Goal: Task Accomplishment & Management: Complete application form

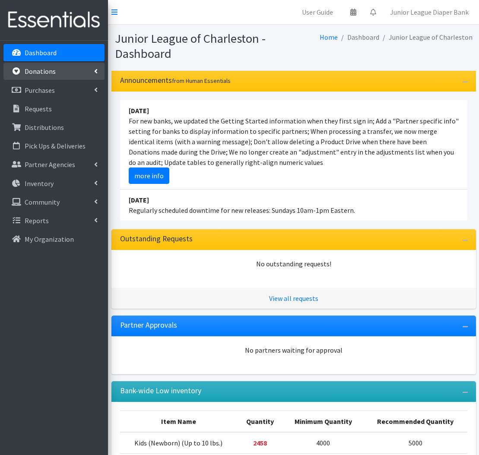
click at [58, 70] on link "Donations" at bounding box center [53, 71] width 101 height 17
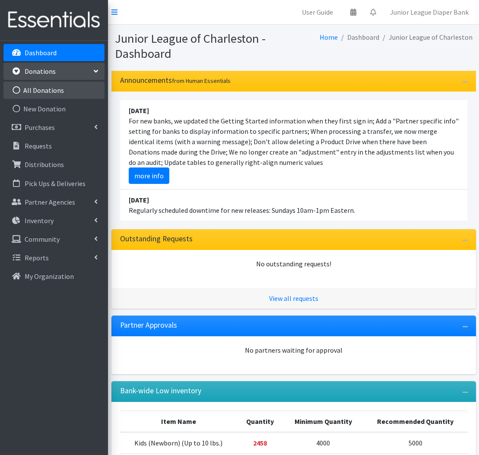
click at [58, 95] on link "All Donations" at bounding box center [53, 90] width 101 height 17
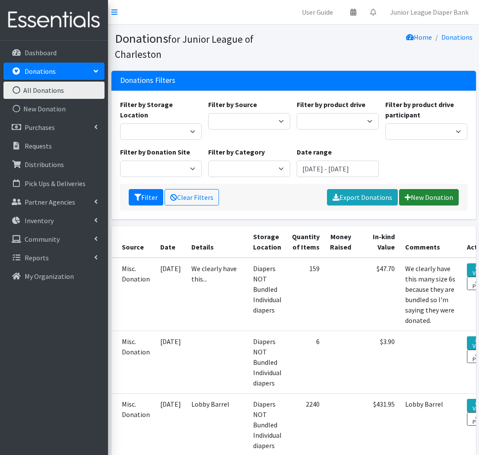
click at [428, 199] on link "New Donation" at bounding box center [429, 197] width 60 height 16
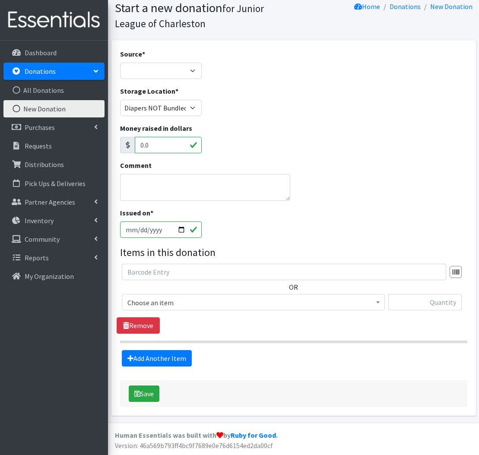
scroll to position [30, 0]
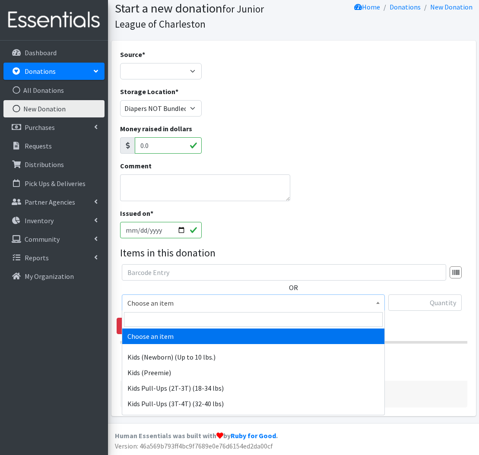
click at [231, 308] on span "Choose an item" at bounding box center [253, 303] width 252 height 12
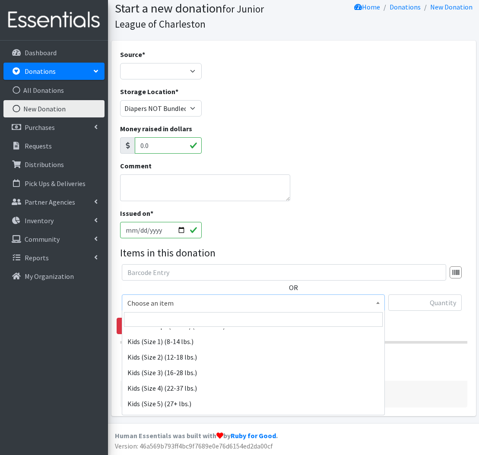
scroll to position [98, 0]
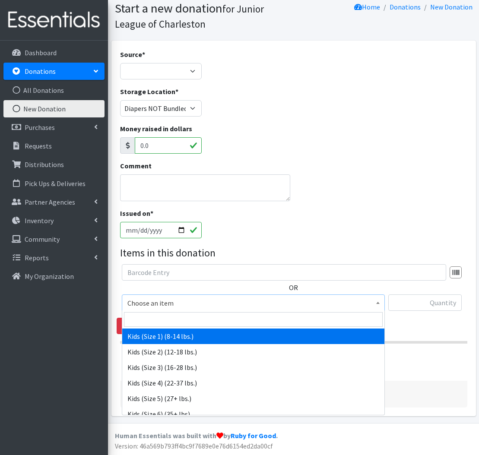
select select "573"
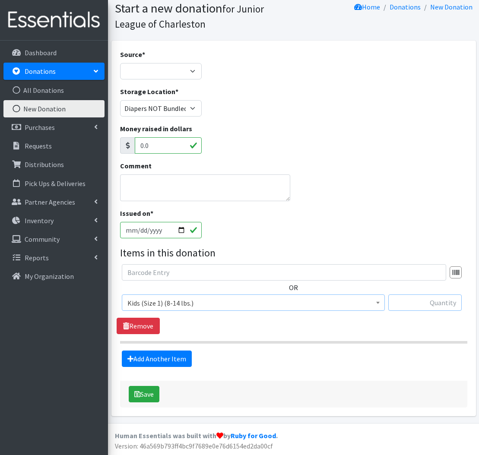
click at [458, 297] on input "text" at bounding box center [424, 302] width 73 height 16
type input "380"
click at [154, 357] on link "Add Another Item" at bounding box center [157, 358] width 70 height 16
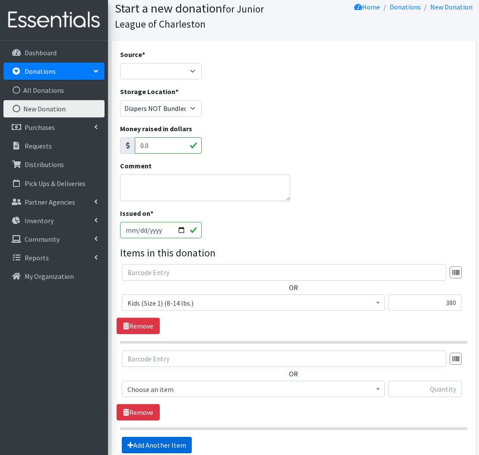
scroll to position [117, 0]
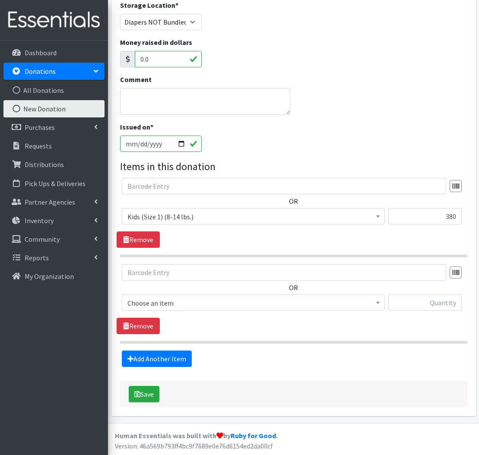
click at [265, 297] on span "Choose an item" at bounding box center [253, 303] width 252 height 12
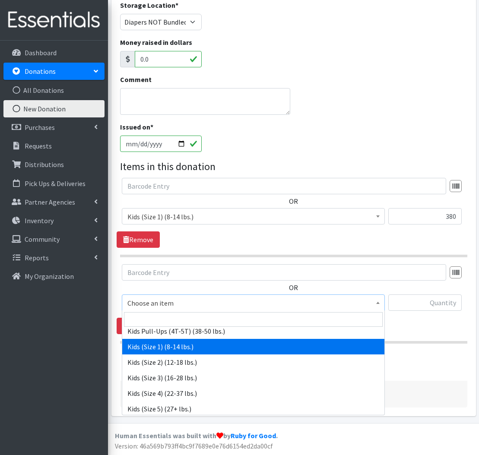
scroll to position [89, 0]
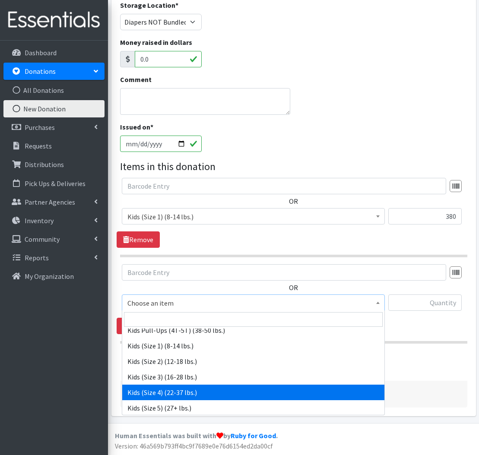
select select "557"
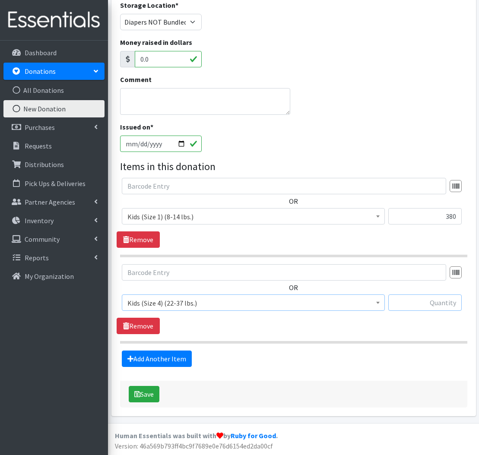
click at [446, 302] on input "text" at bounding box center [424, 302] width 73 height 16
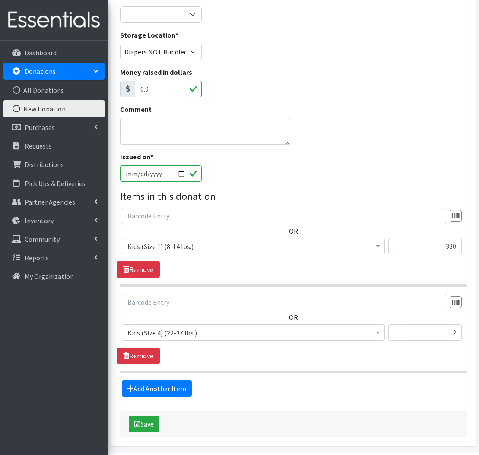
scroll to position [80, 0]
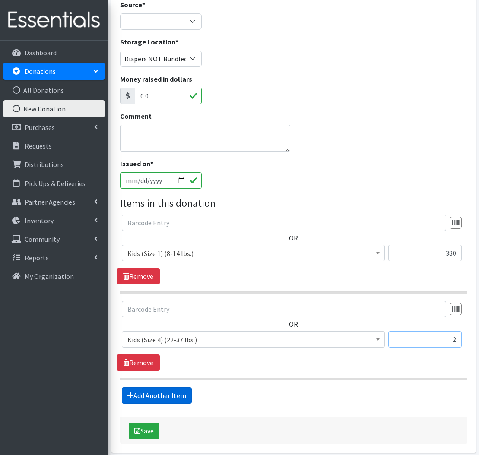
type input "2"
click at [177, 397] on link "Add Another Item" at bounding box center [157, 395] width 70 height 16
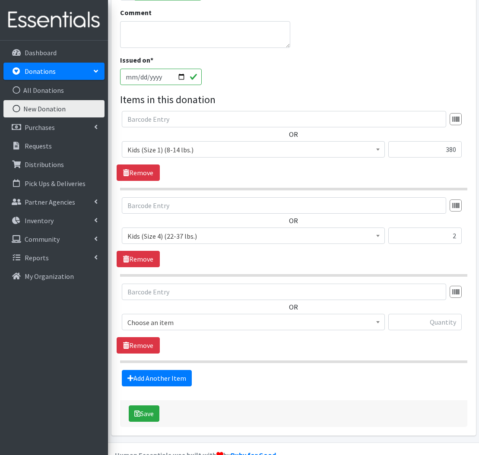
scroll to position [203, 0]
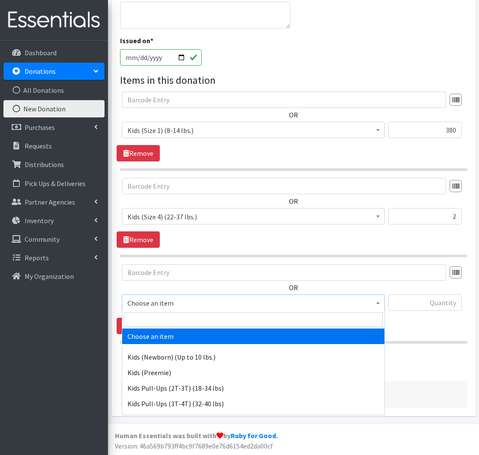
click at [250, 308] on span "Choose an item" at bounding box center [253, 303] width 252 height 12
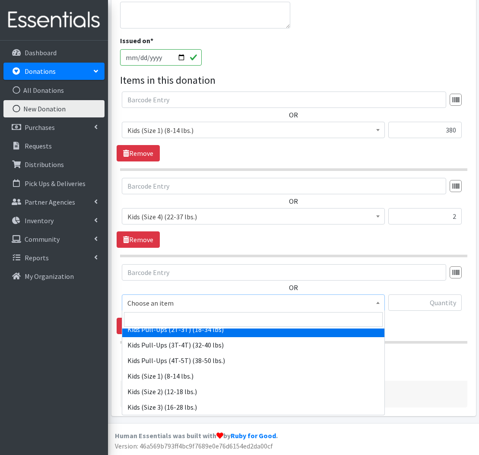
scroll to position [100, 0]
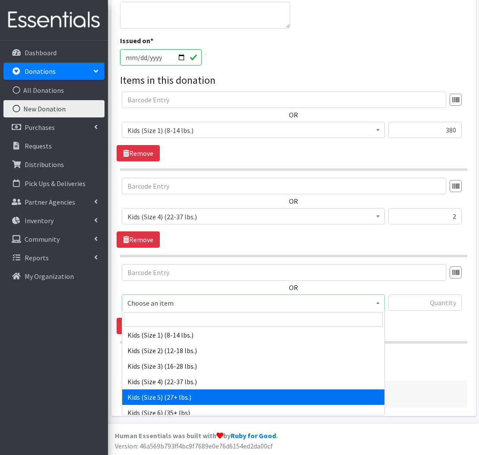
drag, startPoint x: 208, startPoint y: 398, endPoint x: 314, endPoint y: 340, distance: 120.6
select select "558"
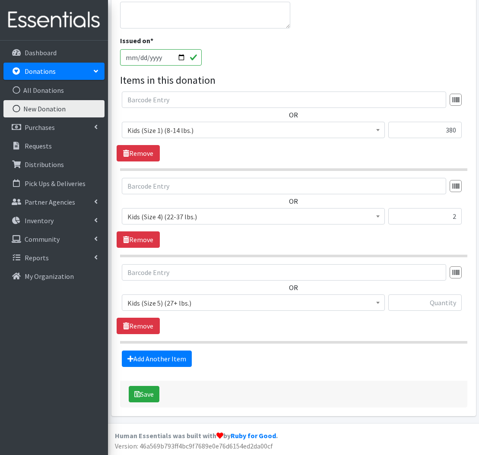
click at [421, 316] on div at bounding box center [424, 305] width 73 height 23
click at [438, 304] on input "text" at bounding box center [424, 302] width 73 height 16
type input "140"
click at [173, 366] on link "Add Another Item" at bounding box center [157, 358] width 70 height 16
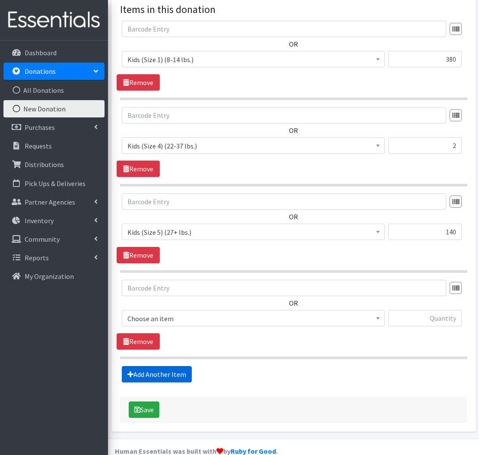
scroll to position [289, 0]
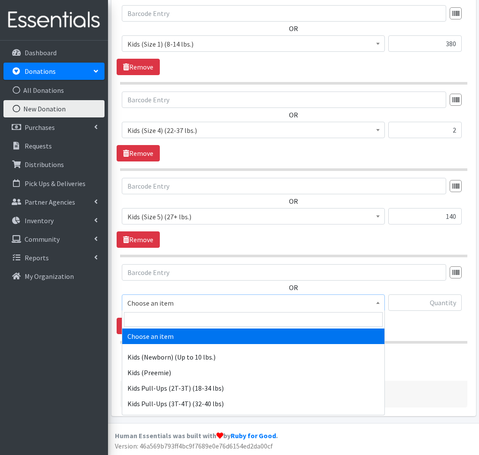
click at [257, 299] on span "Choose an item" at bounding box center [253, 303] width 252 height 12
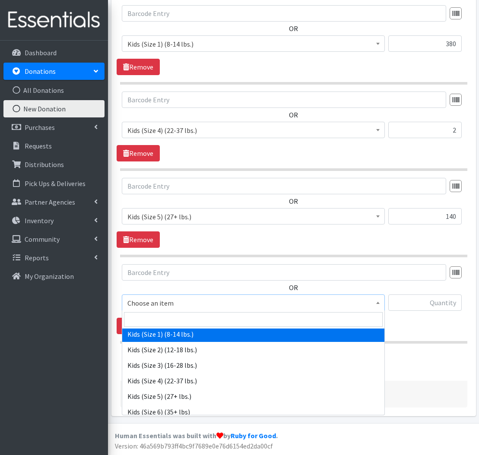
scroll to position [110, 0]
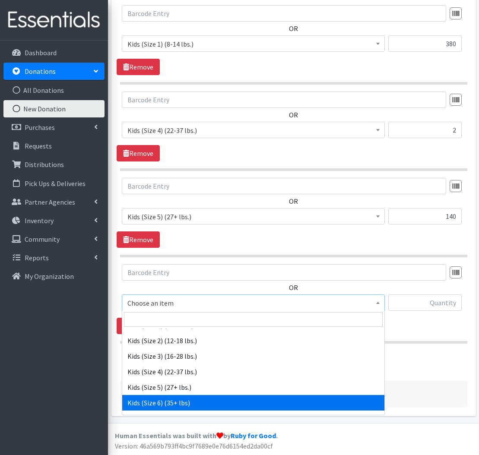
select select "560"
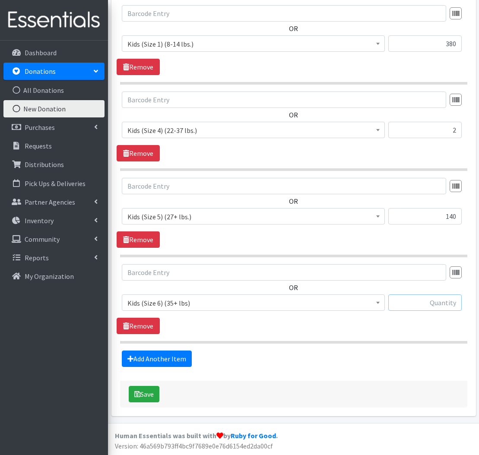
click at [448, 305] on input "text" at bounding box center [424, 302] width 73 height 16
type input "200"
click at [146, 361] on link "Add Another Item" at bounding box center [157, 358] width 70 height 16
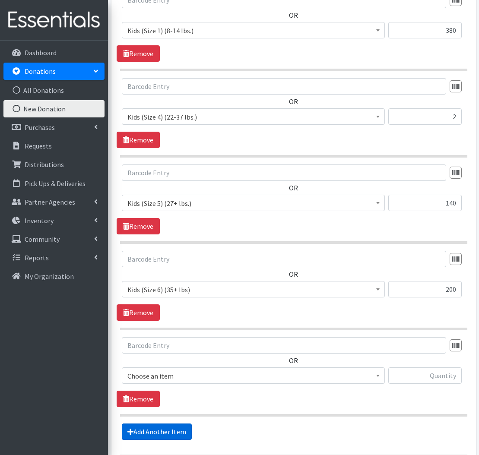
scroll to position [376, 0]
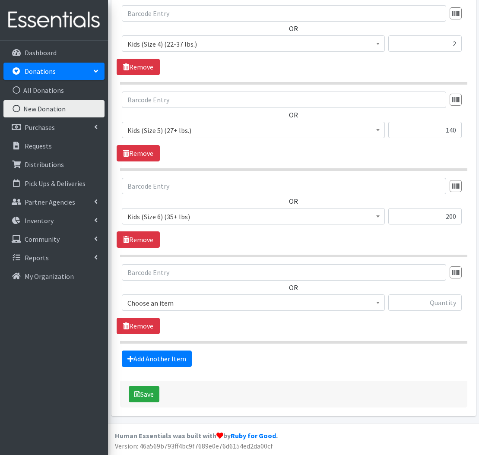
click at [175, 304] on span "Choose an item" at bounding box center [253, 303] width 252 height 12
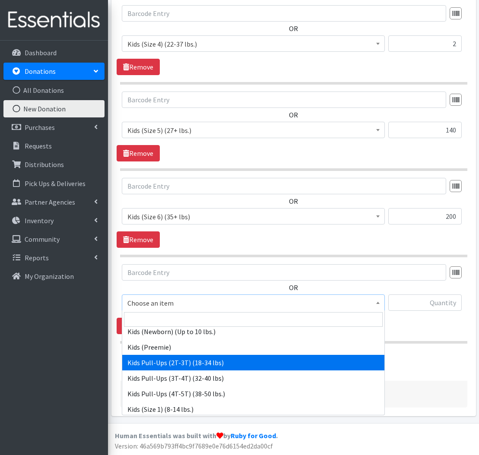
scroll to position [26, 0]
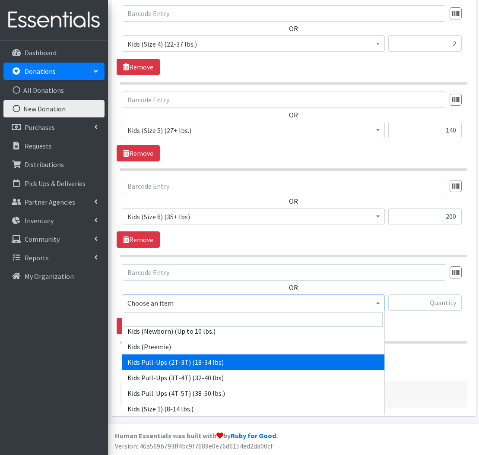
select select "564"
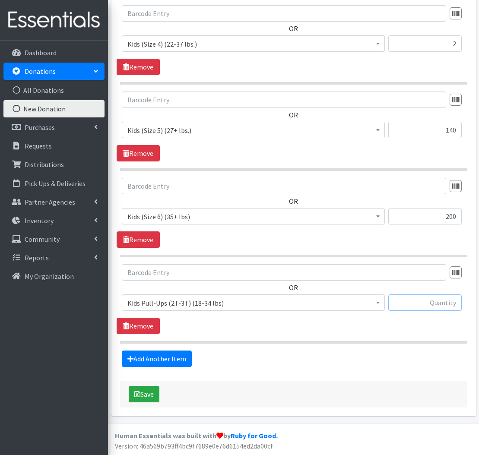
click at [444, 302] on input "text" at bounding box center [424, 302] width 73 height 16
type input "96"
click at [159, 361] on link "Add Another Item" at bounding box center [157, 358] width 70 height 16
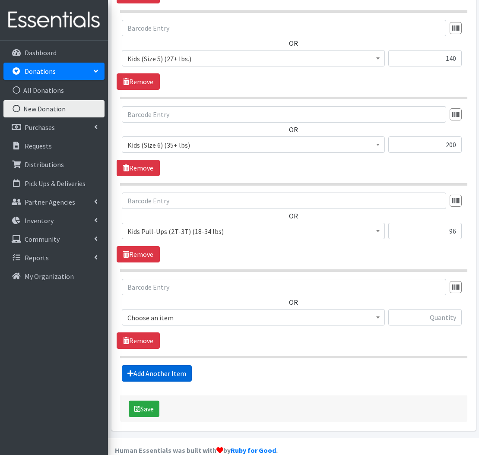
scroll to position [462, 0]
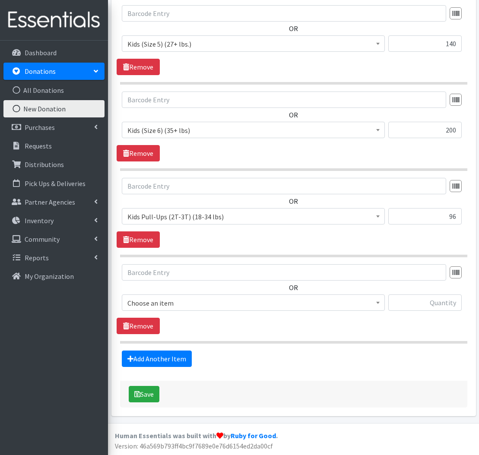
click at [216, 299] on span "Choose an item" at bounding box center [253, 303] width 252 height 12
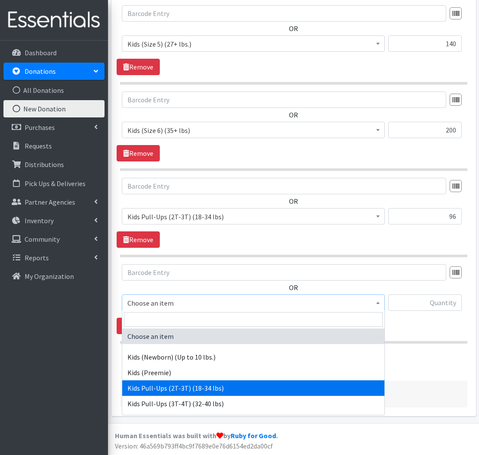
scroll to position [15, 0]
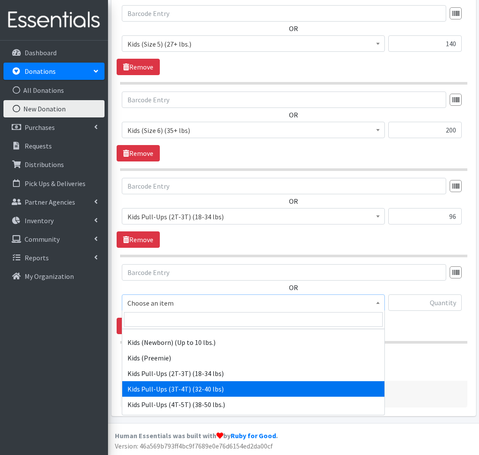
select select "565"
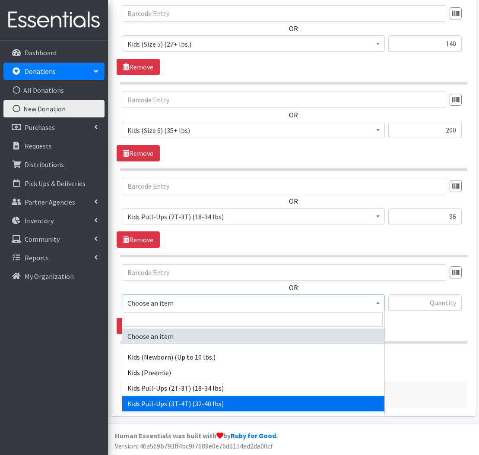
scroll to position [461, 0]
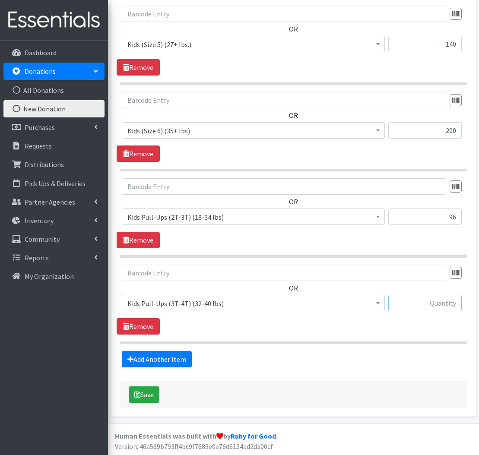
click at [437, 303] on input "text" at bounding box center [424, 303] width 73 height 16
type input "212"
click at [168, 355] on link "Add Another Item" at bounding box center [157, 359] width 70 height 16
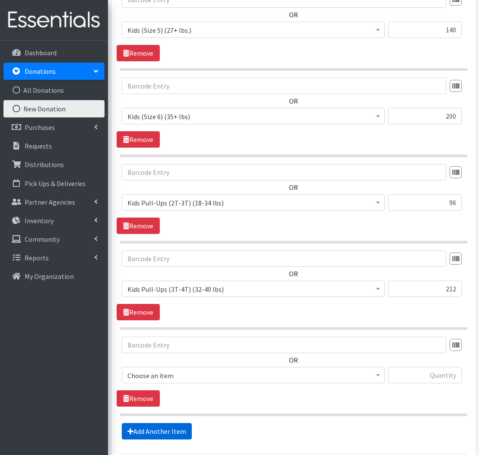
scroll to position [548, 0]
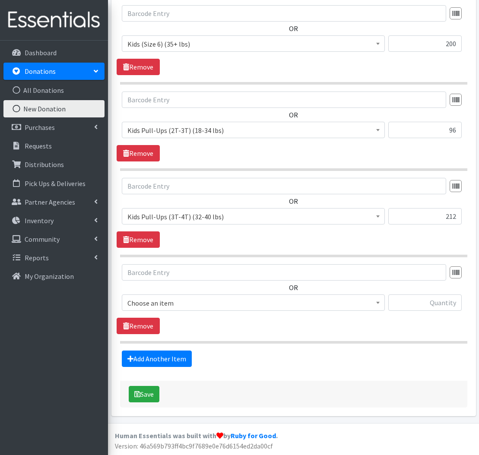
click at [217, 302] on span "Choose an item" at bounding box center [253, 303] width 252 height 12
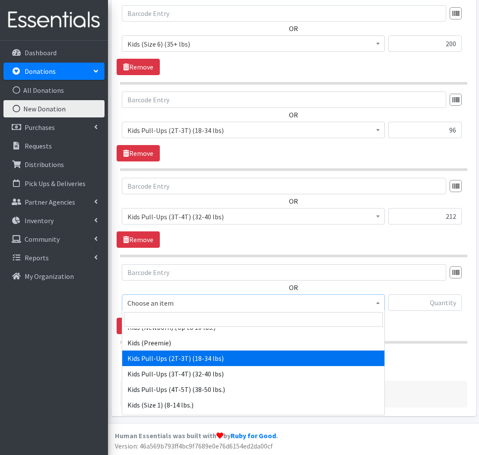
scroll to position [30, 0]
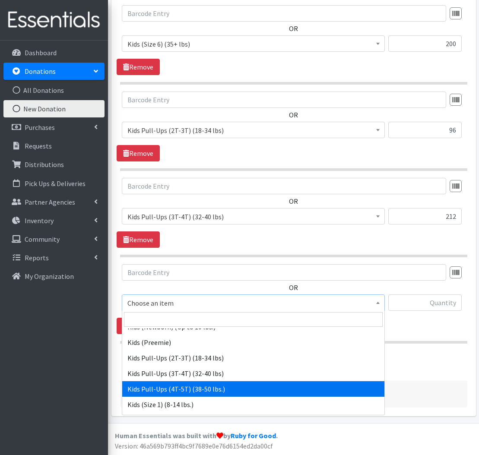
select select "566"
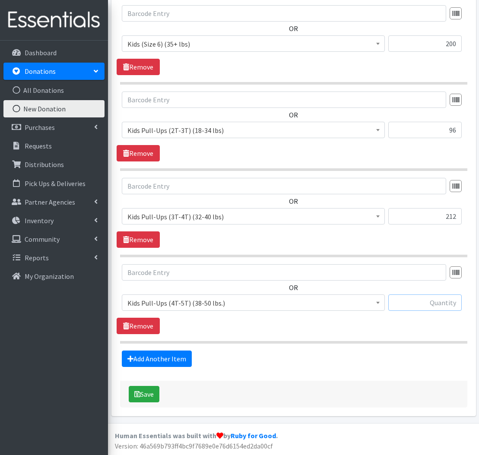
click at [435, 303] on input "text" at bounding box center [424, 302] width 73 height 16
click at [429, 301] on input "text" at bounding box center [424, 302] width 73 height 16
type input "58"
click at [174, 363] on link "Add Another Item" at bounding box center [157, 358] width 70 height 16
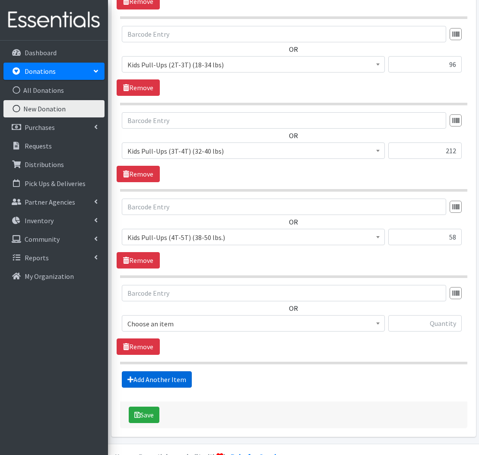
scroll to position [635, 0]
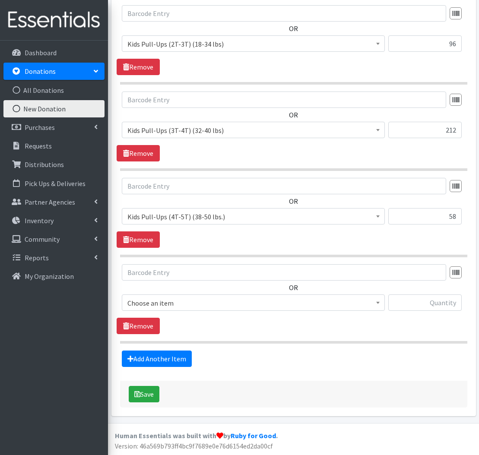
click at [212, 299] on span "Choose an item" at bounding box center [253, 303] width 252 height 12
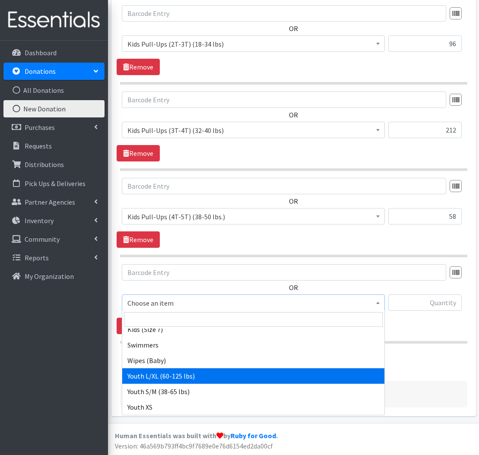
scroll to position [199, 0]
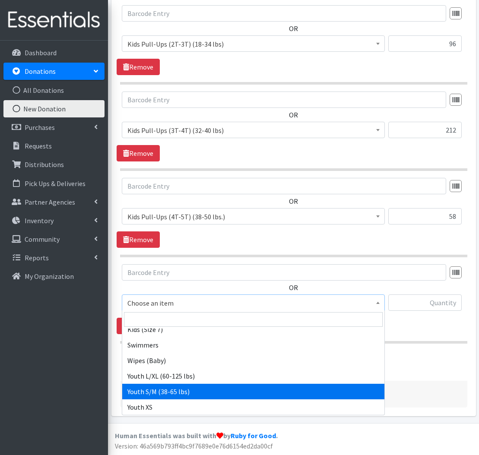
select select "553"
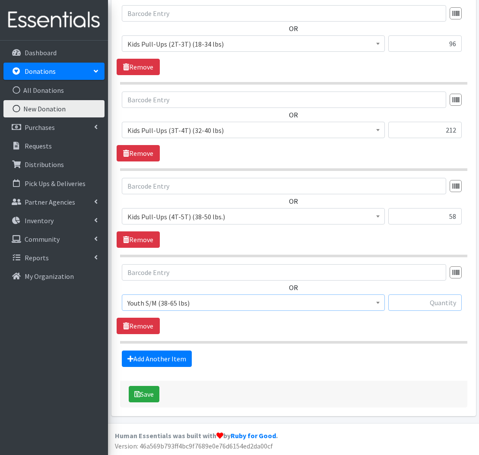
click at [438, 306] on input "text" at bounding box center [424, 302] width 73 height 16
type input "35"
click at [341, 338] on section "OR Choose an item Kids (Newborn) (Up to 10 lbs.) Kids (Preemie) Kids Pull-Ups (…" at bounding box center [293, 303] width 347 height 79
click at [151, 395] on button "Save" at bounding box center [144, 394] width 31 height 16
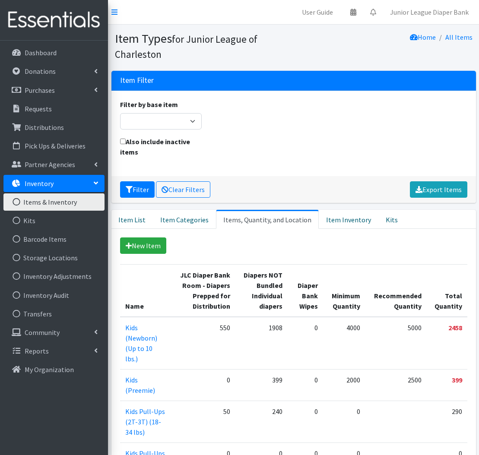
scroll to position [436, 0]
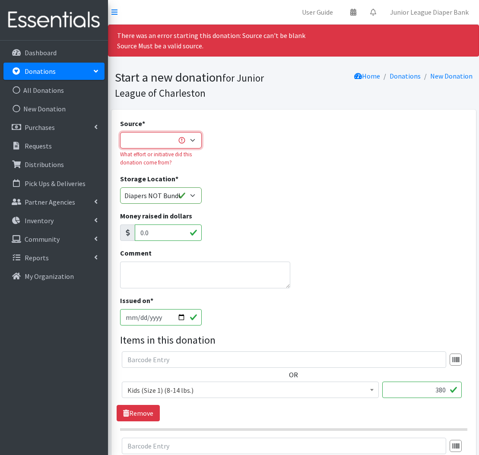
select select "Misc. Donation"
click at [208, 275] on textarea "Comment" at bounding box center [205, 275] width 170 height 27
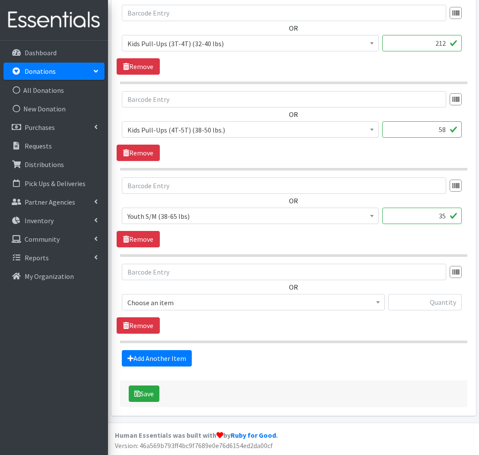
scroll to position [778, 0]
type textarea "Lobby Barrel + Rachel"
click at [152, 398] on button "Save" at bounding box center [144, 394] width 31 height 16
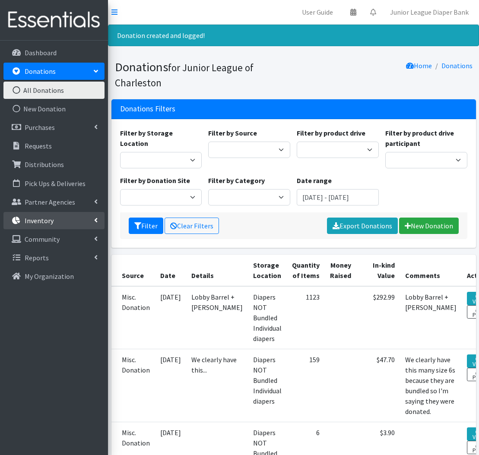
click at [64, 221] on link "Inventory" at bounding box center [53, 220] width 101 height 17
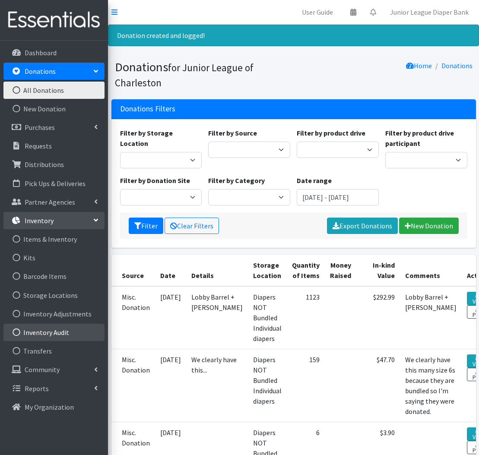
click at [58, 335] on link "Inventory Audit" at bounding box center [53, 332] width 101 height 17
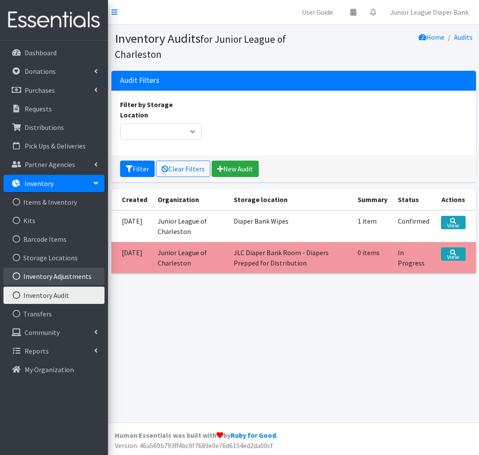
click at [57, 277] on link "Inventory Adjustments" at bounding box center [53, 276] width 101 height 17
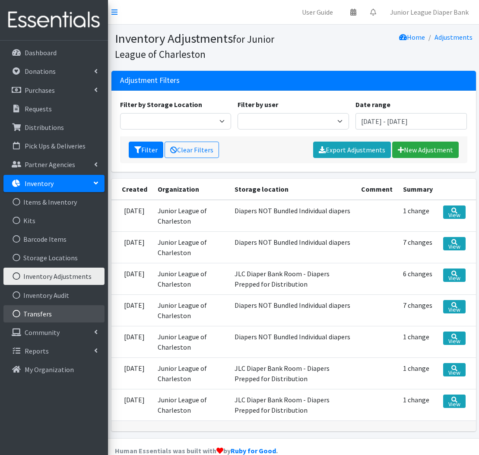
click at [60, 313] on link "Transfers" at bounding box center [53, 313] width 101 height 17
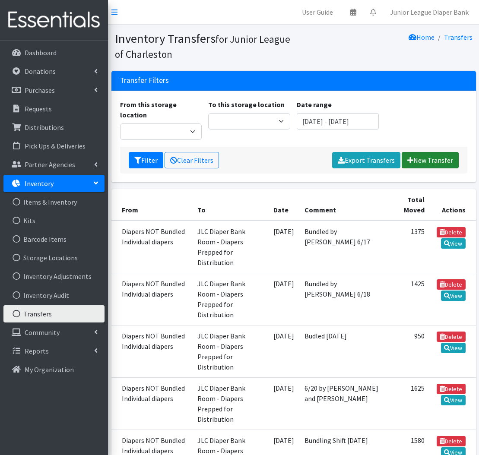
click at [416, 152] on link "New Transfer" at bounding box center [429, 160] width 57 height 16
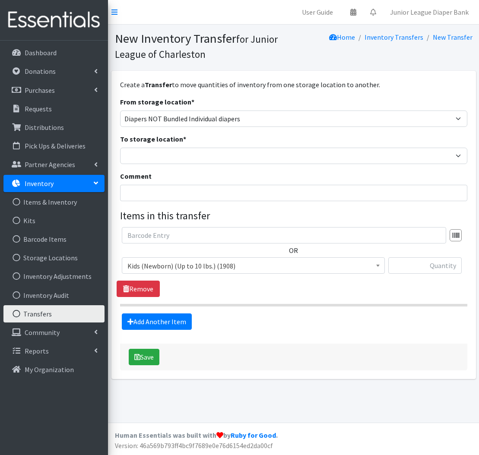
click at [218, 265] on span "Kids (Newborn) (Up to 10 lbs.) (1908)" at bounding box center [253, 266] width 252 height 12
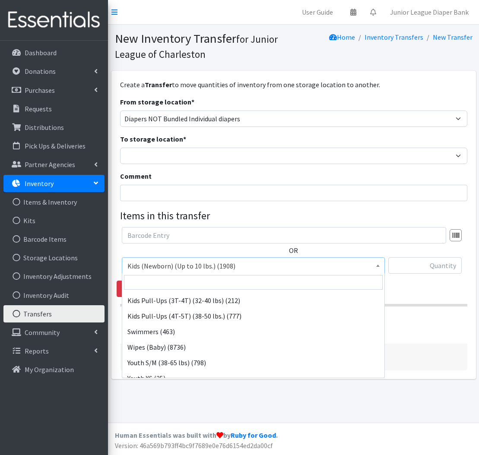
scroll to position [158, 0]
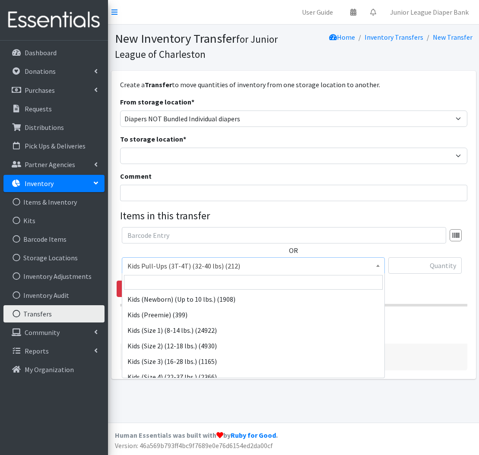
click at [339, 265] on span "Kids Pull-Ups (3T-4T) (32-40 lbs) (212)" at bounding box center [253, 266] width 252 height 12
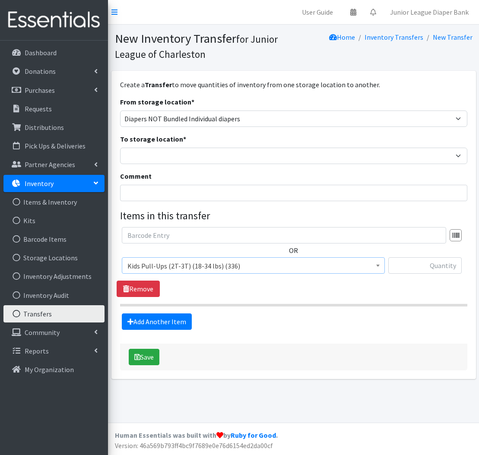
click at [241, 264] on span "Kids Pull-Ups (2T-3T) (18-34 lbs) (336)" at bounding box center [253, 266] width 252 height 12
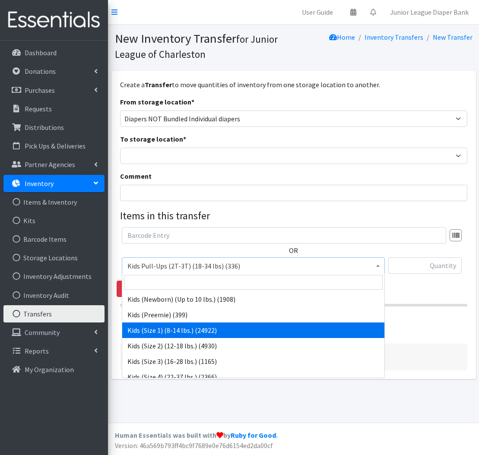
scroll to position [0, 0]
select select "573"
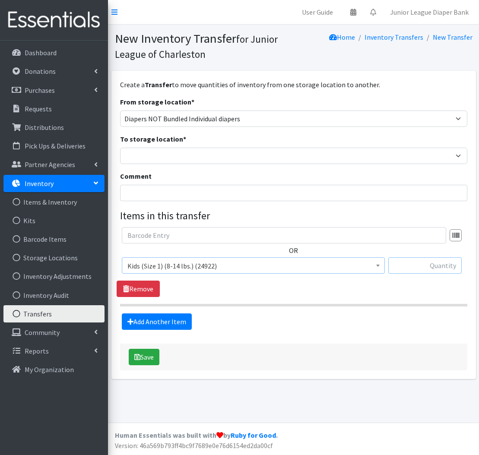
click at [427, 271] on input "text" at bounding box center [424, 265] width 73 height 16
type input "175"
click at [155, 321] on link "Add Another Item" at bounding box center [157, 321] width 70 height 16
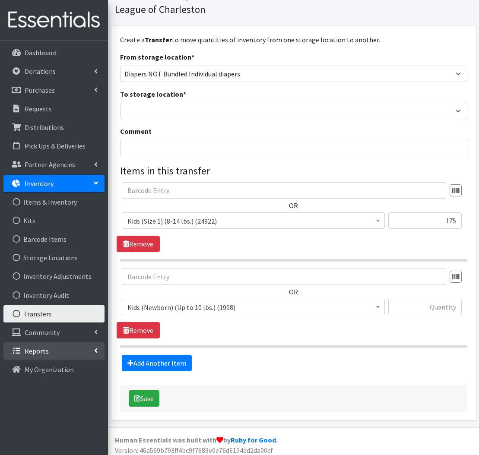
scroll to position [45, 0]
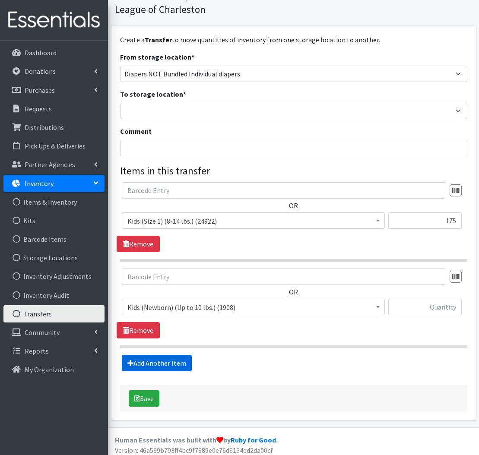
click at [181, 363] on link "Add Another Item" at bounding box center [157, 363] width 70 height 16
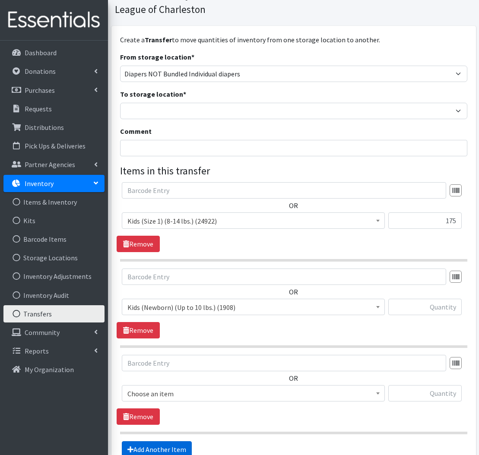
scroll to position [136, 0]
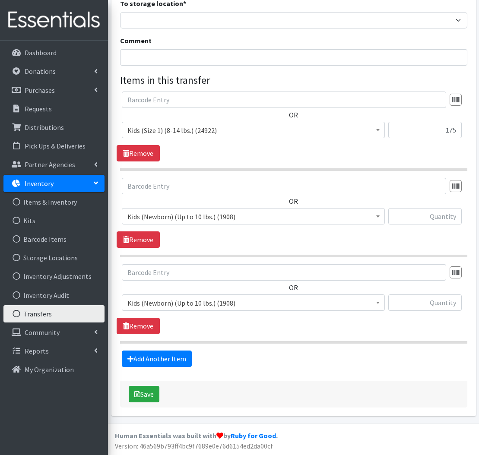
click at [241, 300] on span "Kids (Newborn) (Up to 10 lbs.) (1908)" at bounding box center [253, 303] width 252 height 12
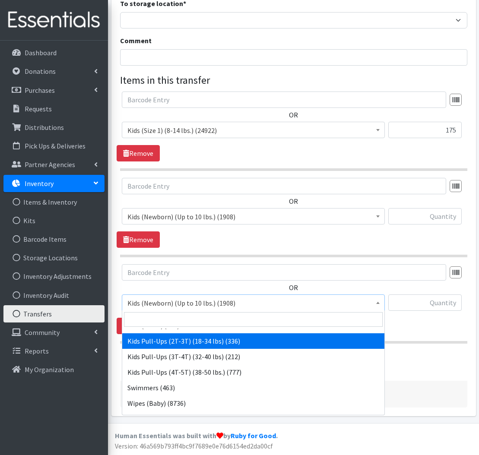
scroll to position [135, 0]
select select "564"
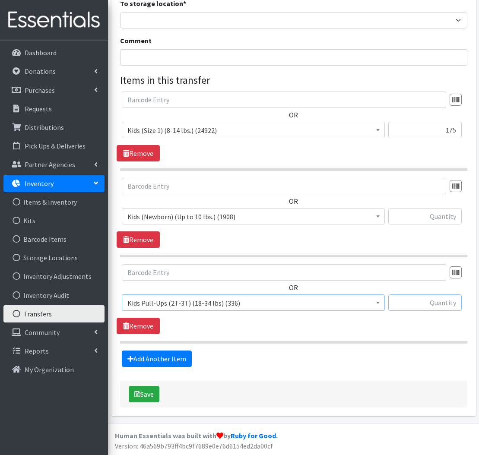
click at [439, 304] on input "text" at bounding box center [424, 302] width 73 height 16
type input "100"
click at [181, 358] on link "Add Another Item" at bounding box center [157, 358] width 70 height 16
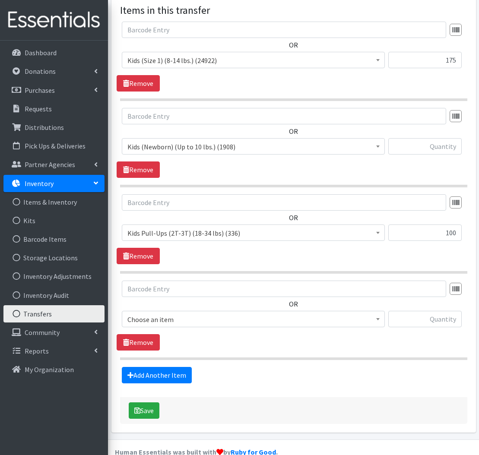
scroll to position [222, 0]
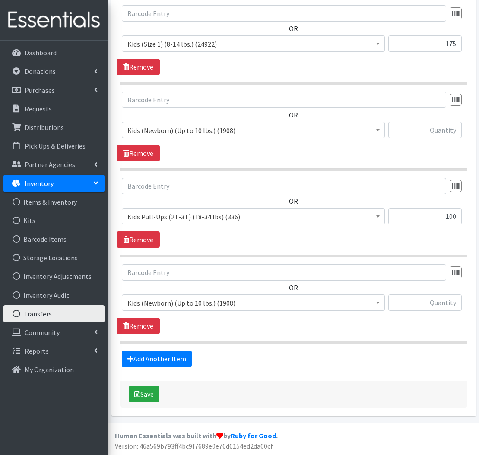
click at [213, 304] on span "Kids (Newborn) (Up to 10 lbs.) (1908)" at bounding box center [253, 303] width 252 height 12
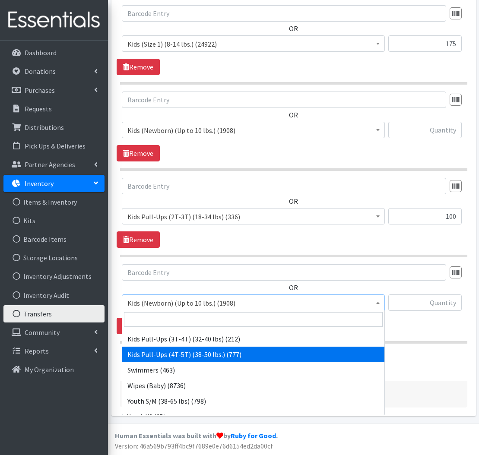
scroll to position [158, 0]
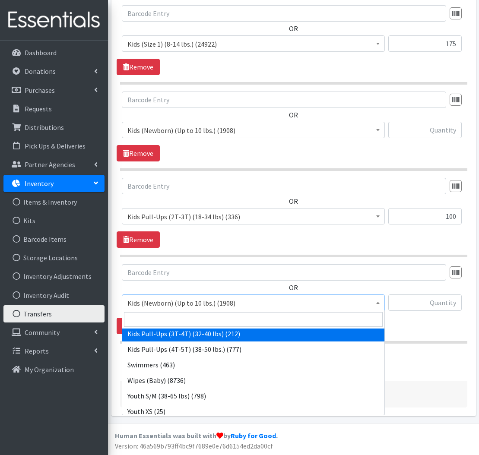
select select "565"
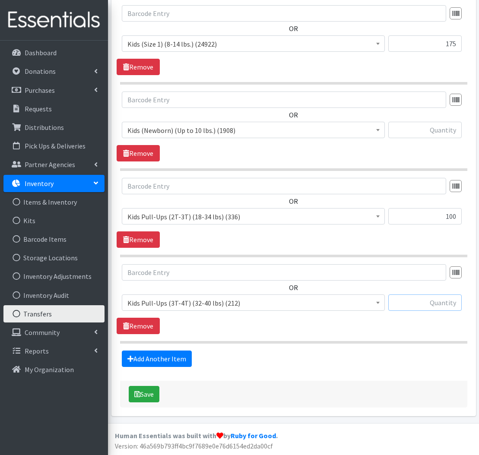
click at [437, 306] on input "text" at bounding box center [424, 302] width 73 height 16
type input "100"
click at [172, 363] on link "Add Another Item" at bounding box center [157, 358] width 70 height 16
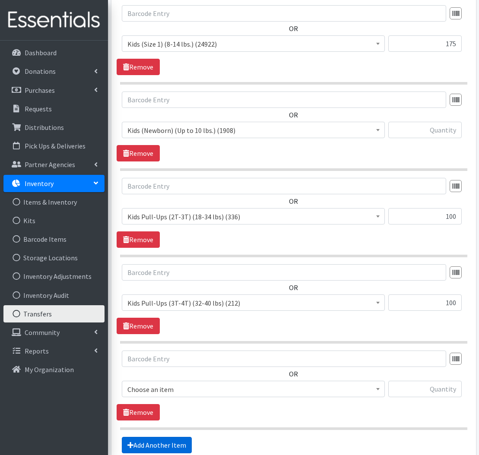
scroll to position [308, 0]
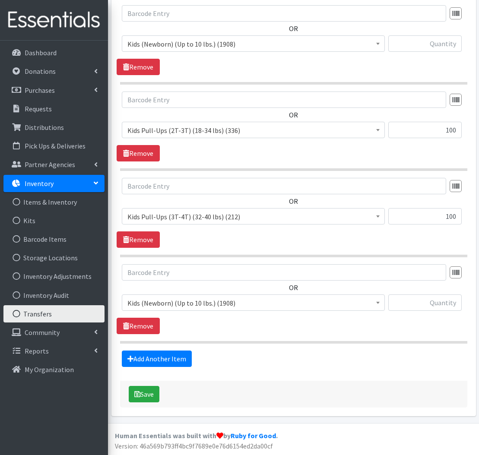
click at [213, 306] on span "Kids (Newborn) (Up to 10 lbs.) (1908)" at bounding box center [253, 303] width 252 height 12
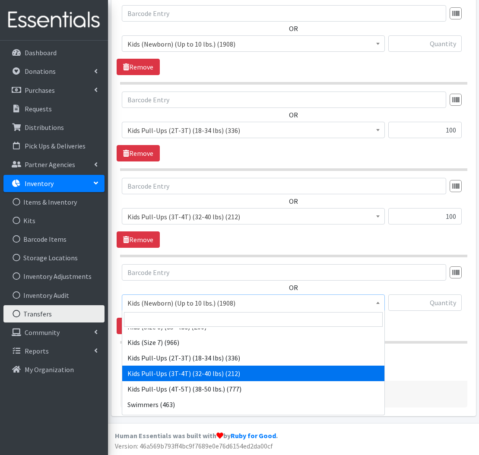
scroll to position [133, 0]
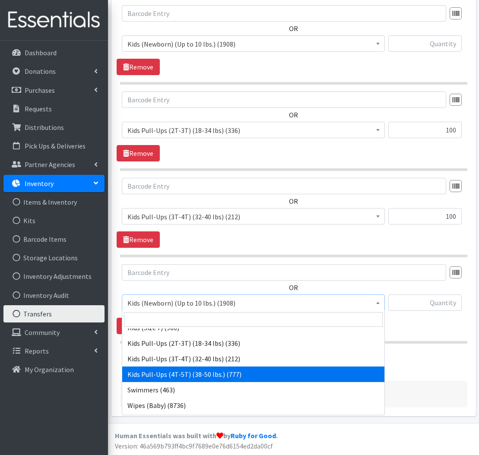
select select "566"
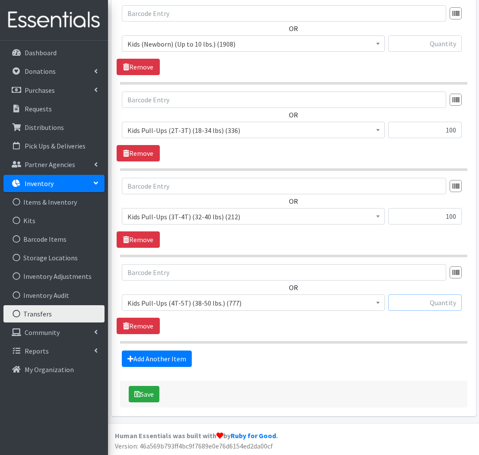
click at [451, 302] on input "text" at bounding box center [424, 302] width 73 height 16
type input "75"
click at [177, 360] on link "Add Another Item" at bounding box center [157, 358] width 70 height 16
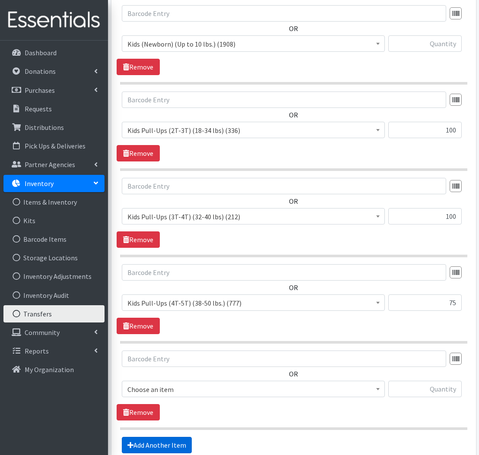
scroll to position [395, 0]
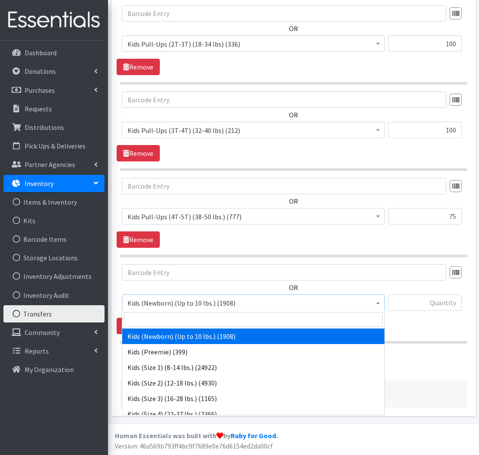
click at [217, 300] on span "Kids (Newborn) (Up to 10 lbs.) (1908)" at bounding box center [253, 303] width 252 height 12
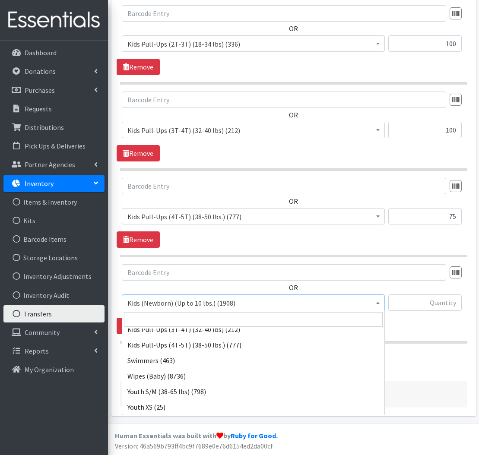
scroll to position [162, 0]
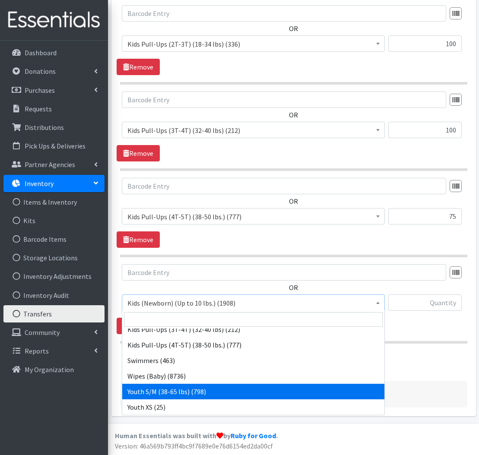
select select "553"
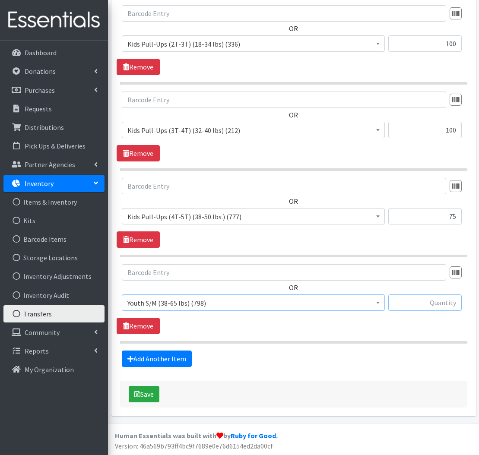
click at [438, 303] on input "text" at bounding box center [424, 302] width 73 height 16
type input "25"
click at [148, 390] on button "Save" at bounding box center [144, 394] width 31 height 16
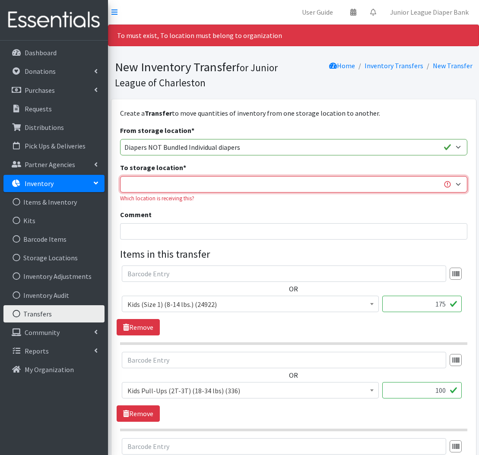
select select "35"
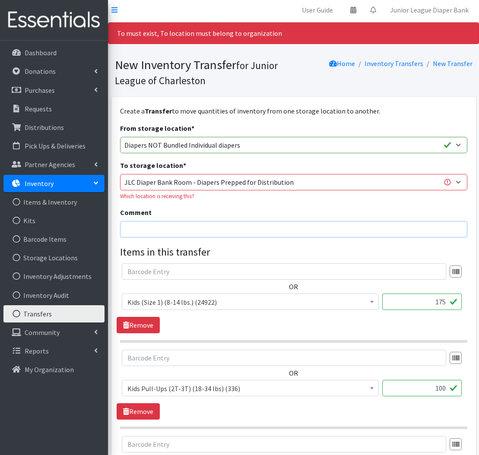
click at [264, 232] on input "Comment" at bounding box center [293, 229] width 347 height 16
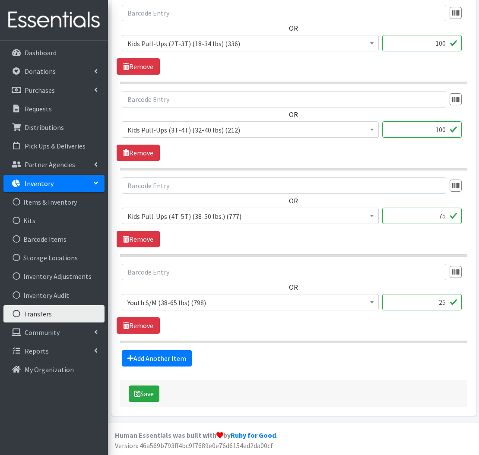
scroll to position [347, 0]
type input "8/17 Diapers"
click at [155, 392] on button "Save" at bounding box center [144, 394] width 31 height 16
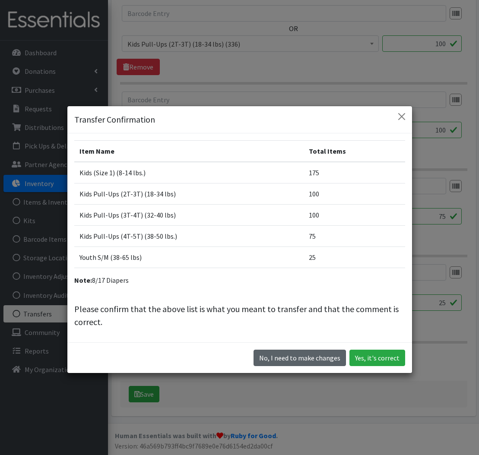
click at [319, 353] on button "No, I need to make changes" at bounding box center [299, 358] width 92 height 16
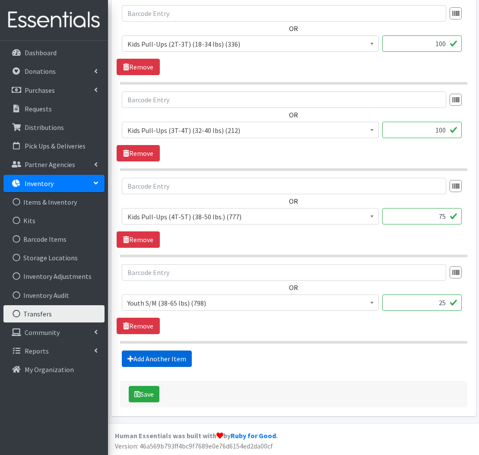
click at [136, 360] on link "Add Another Item" at bounding box center [157, 358] width 70 height 16
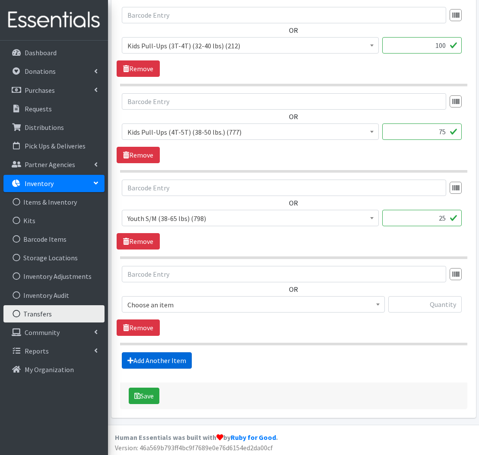
scroll to position [433, 0]
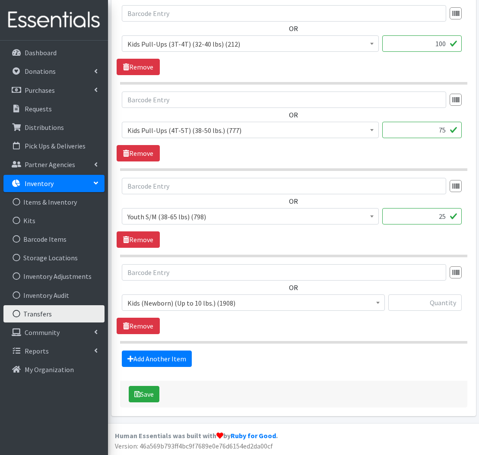
click at [187, 309] on span "Kids (Newborn) (Up to 10 lbs.) (1908)" at bounding box center [253, 302] width 263 height 16
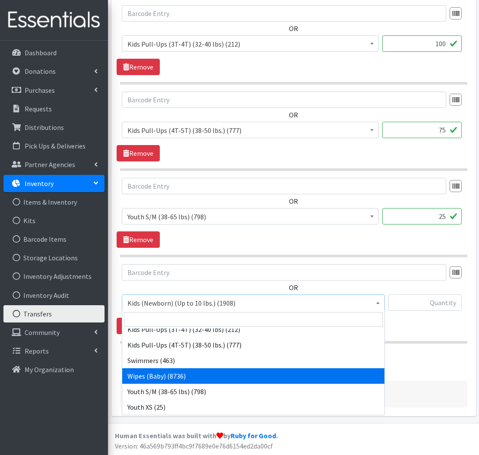
scroll to position [162, 0]
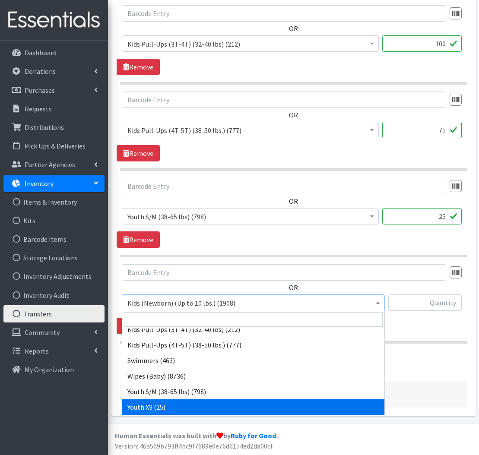
select select "549"
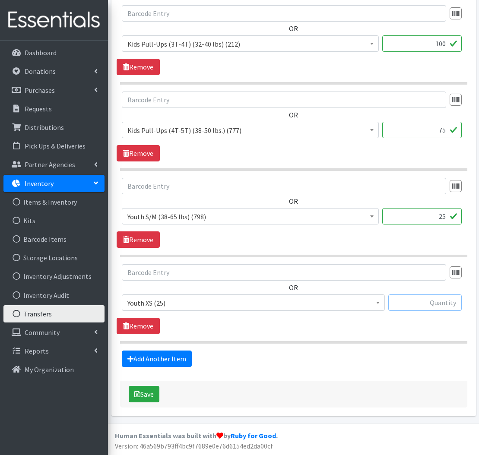
click at [431, 300] on input "text" at bounding box center [424, 302] width 73 height 16
type input "25"
click at [145, 389] on button "Save" at bounding box center [144, 394] width 31 height 16
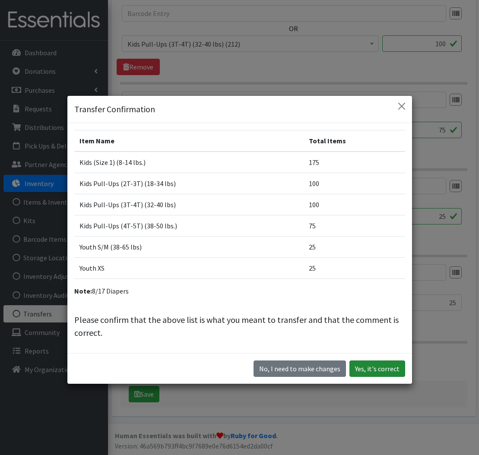
click at [384, 370] on button "Yes, it's correct" at bounding box center [377, 368] width 56 height 16
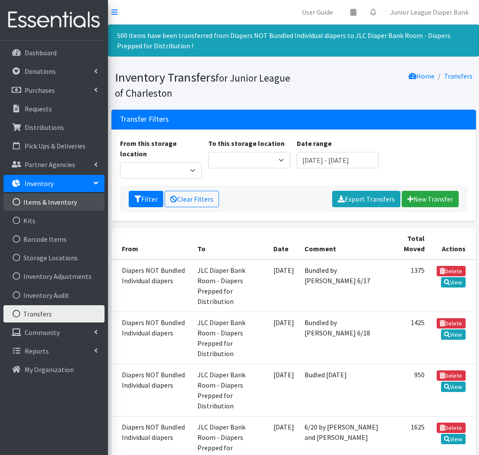
click at [54, 202] on link "Items & Inventory" at bounding box center [53, 201] width 101 height 17
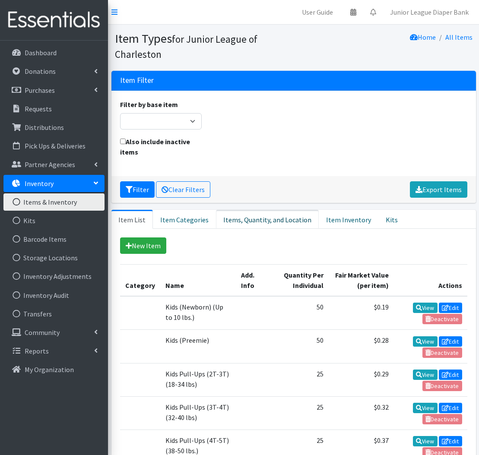
click at [292, 217] on link "Items, Quantity, and Location" at bounding box center [267, 219] width 103 height 19
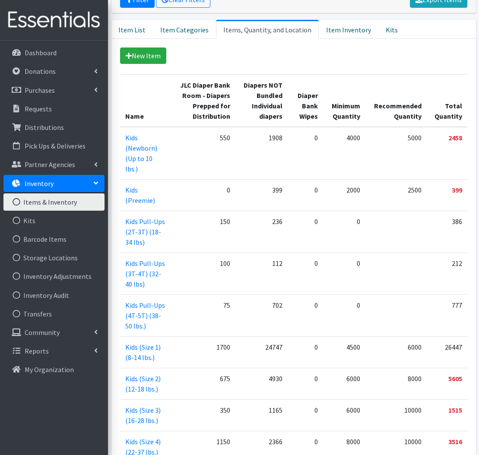
scroll to position [188, 0]
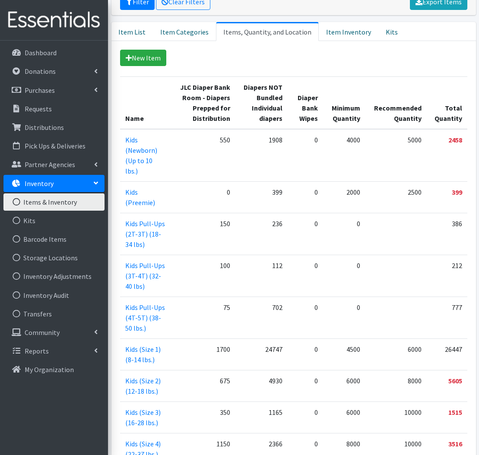
drag, startPoint x: 224, startPoint y: 218, endPoint x: 250, endPoint y: 326, distance: 111.3
click at [250, 326] on tbody "Kids (Newborn) (Up to 10 lbs.) 550 1908 0 4000 5000 2458 Kids ([MEDICAL_DATA]) …" at bounding box center [293, 402] width 347 height 546
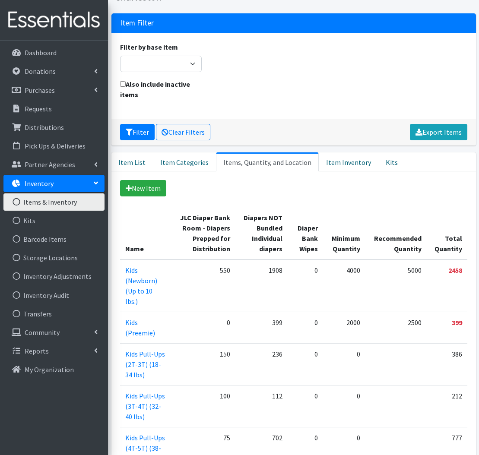
scroll to position [57, 0]
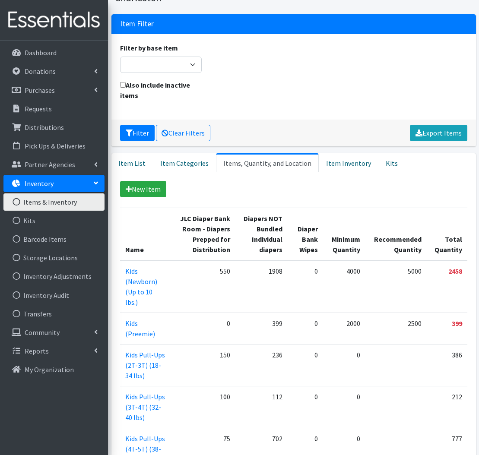
click at [250, 326] on td "399" at bounding box center [261, 329] width 52 height 32
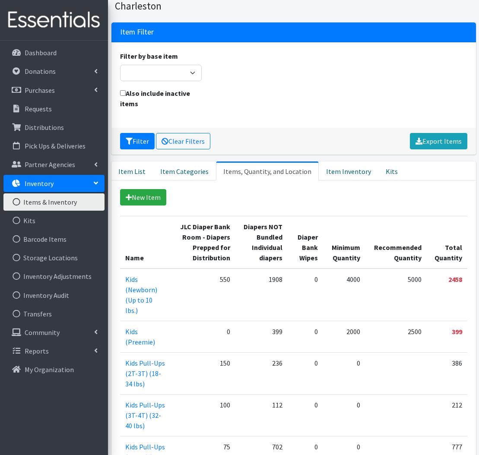
scroll to position [47, 0]
